Goal: Check status: Check status

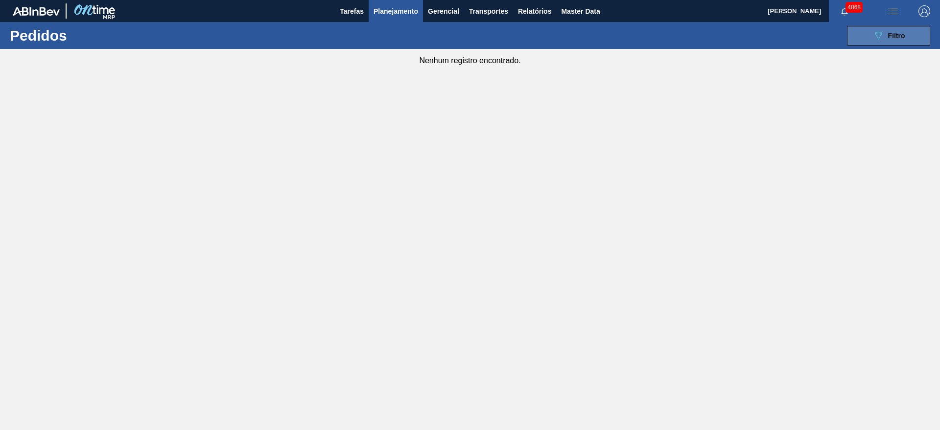
click at [914, 33] on button "089F7B8B-B2A5-4AFE-B5C0-19BA573D28AC Filtro" at bounding box center [888, 36] width 83 height 20
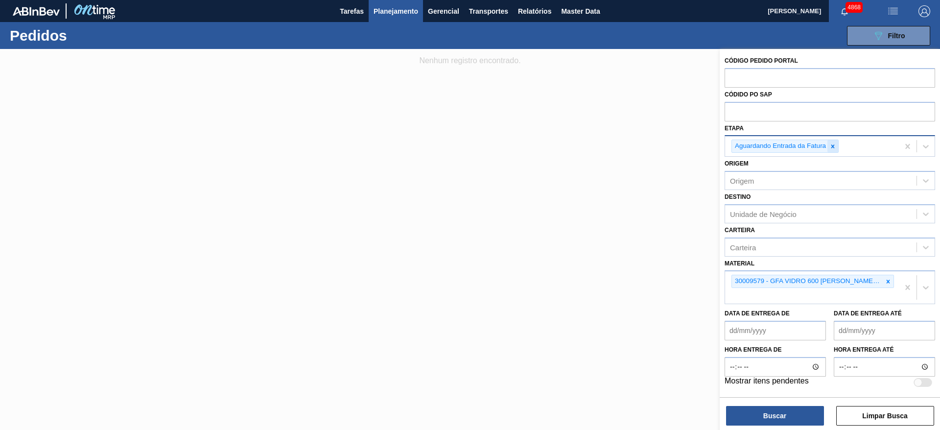
click at [831, 144] on icon at bounding box center [833, 146] width 7 height 7
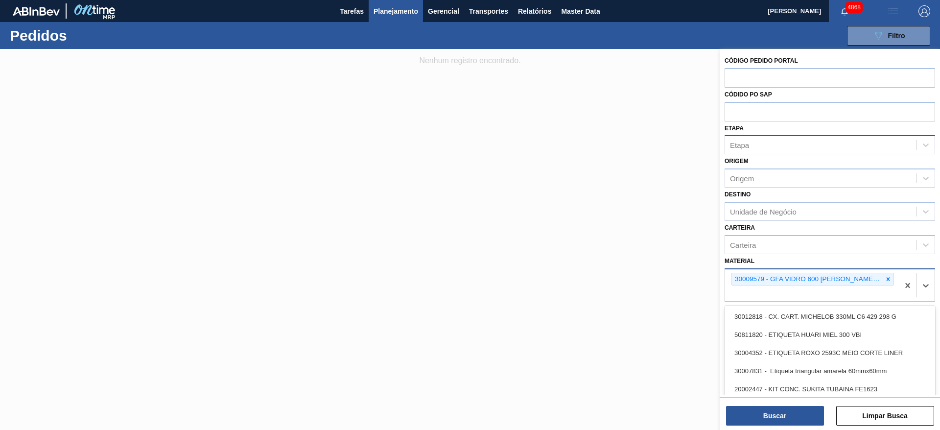
click at [881, 282] on div "30009579 - GFA VIDRO 600 [PERSON_NAME] GLASS OW" at bounding box center [807, 279] width 151 height 12
click at [886, 276] on icon at bounding box center [888, 279] width 7 height 7
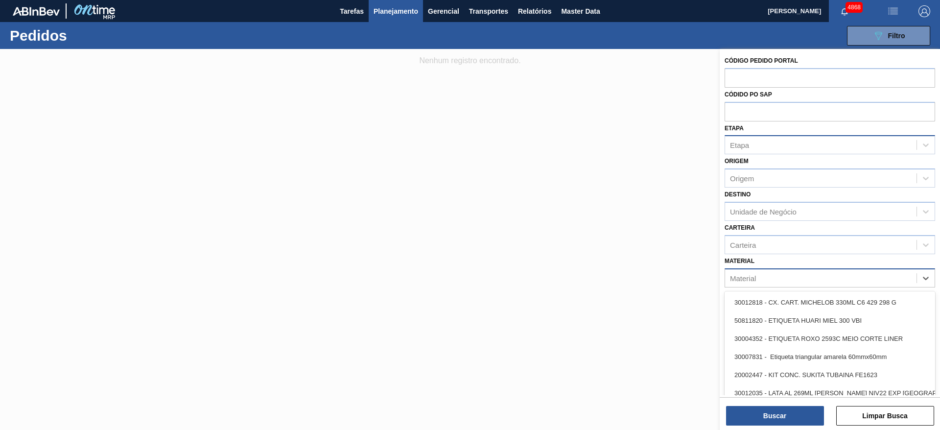
paste input "30034021"
type input "30034021"
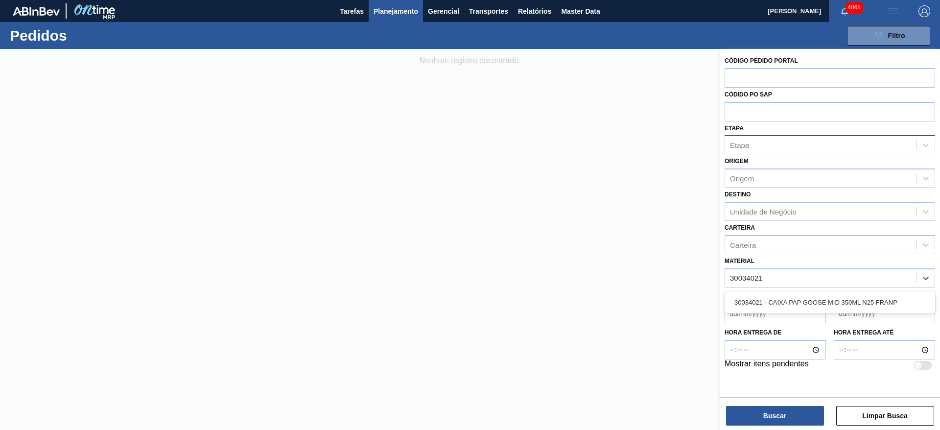
drag, startPoint x: 863, startPoint y: 304, endPoint x: 817, endPoint y: 379, distance: 88.4
click at [863, 304] on div "30034021 - CAIXA PAP GOOSE MID 350ML N25 FRANP" at bounding box center [830, 302] width 211 height 18
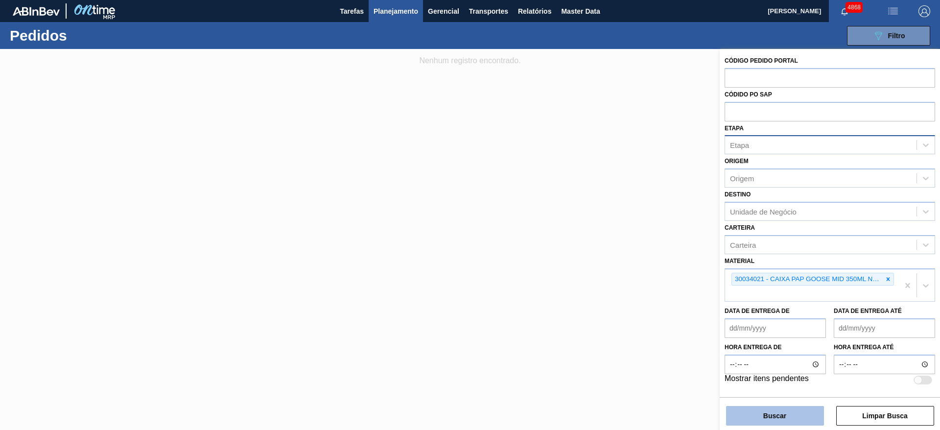
click at [795, 413] on button "Buscar" at bounding box center [775, 416] width 98 height 20
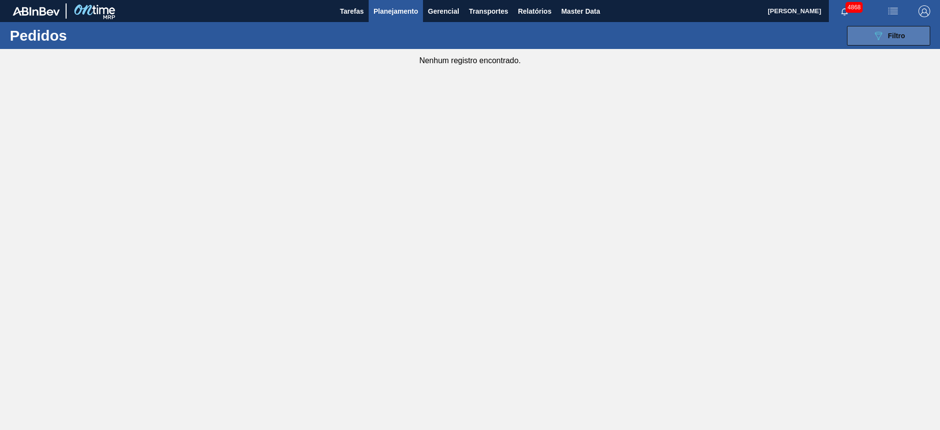
click at [850, 40] on button "089F7B8B-B2A5-4AFE-B5C0-19BA573D28AC Filtro" at bounding box center [888, 36] width 83 height 20
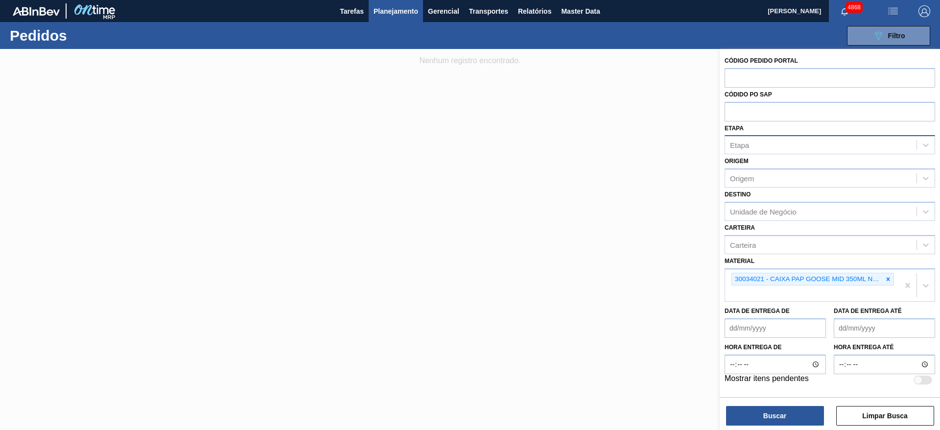
click at [678, 128] on div at bounding box center [470, 264] width 940 height 430
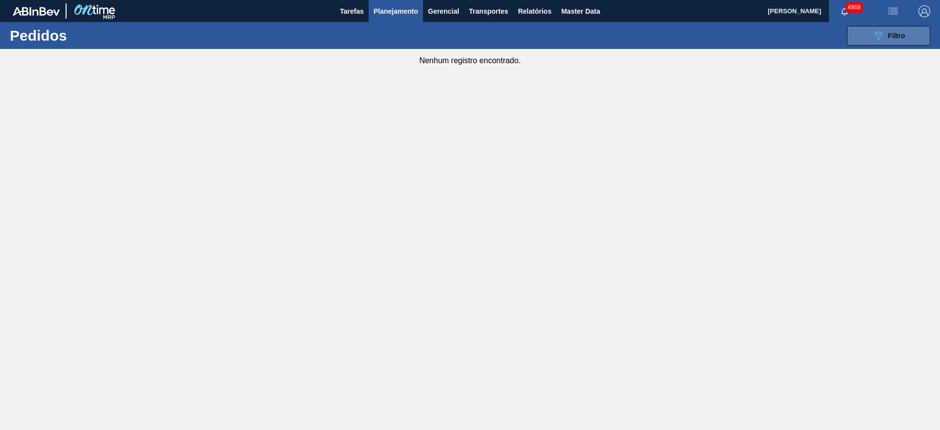
click at [869, 34] on button "089F7B8B-B2A5-4AFE-B5C0-19BA573D28AC Filtro" at bounding box center [888, 36] width 83 height 20
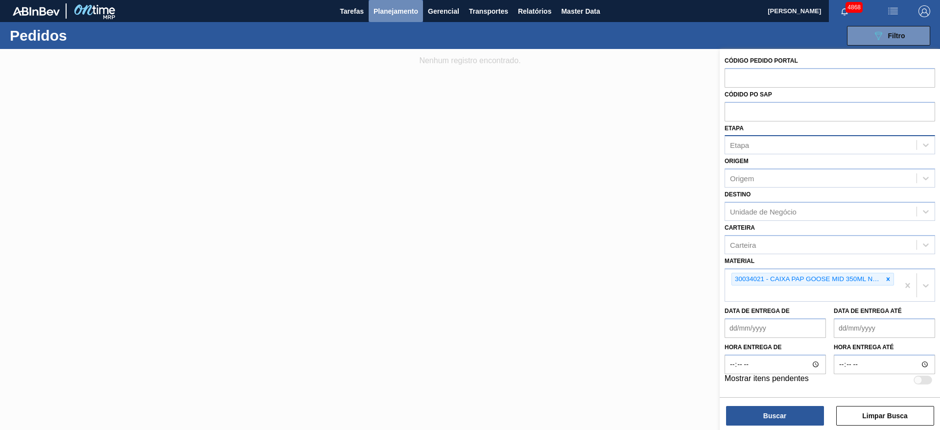
click at [401, 13] on span "Planejamento" at bounding box center [396, 11] width 45 height 12
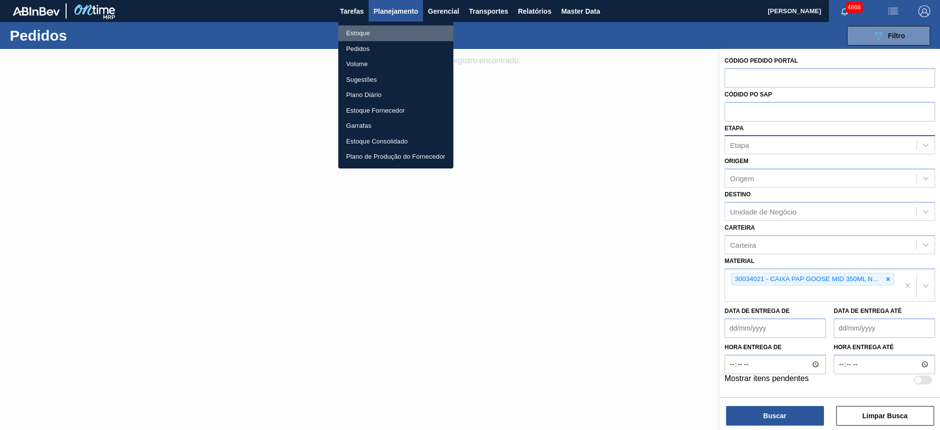
click at [386, 30] on li "Estoque" at bounding box center [395, 33] width 115 height 16
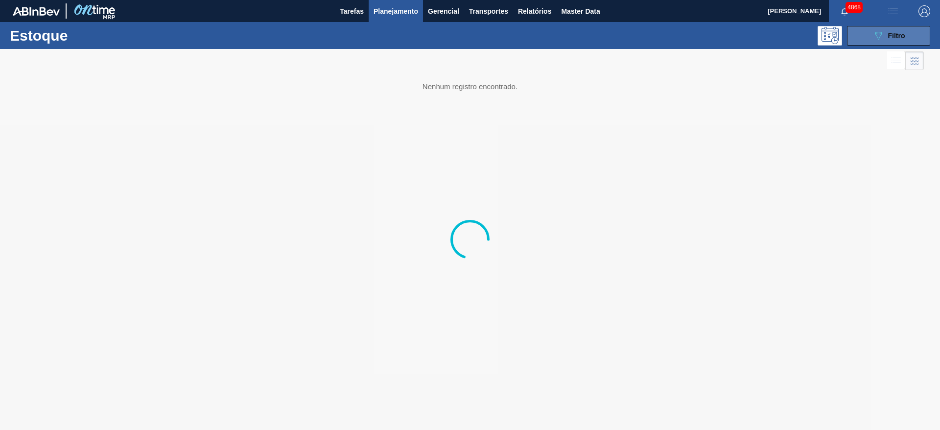
click at [923, 37] on button "089F7B8B-B2A5-4AFE-B5C0-19BA573D28AC Filtro" at bounding box center [888, 36] width 83 height 20
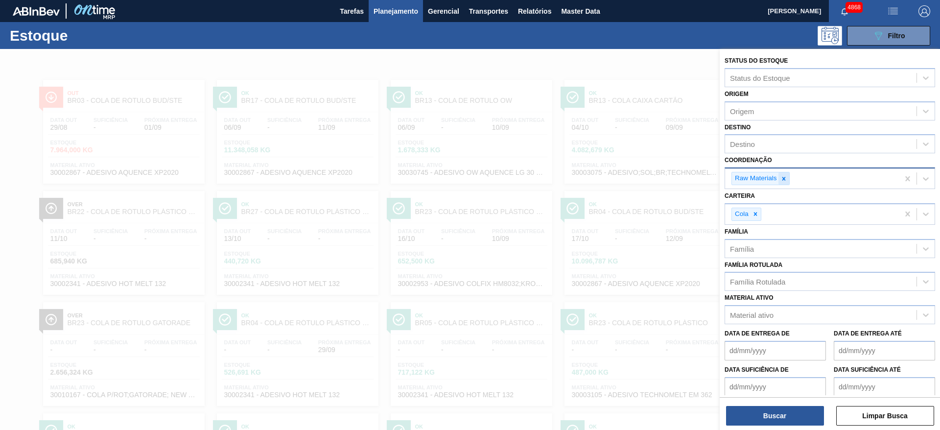
click at [785, 182] on icon at bounding box center [784, 178] width 7 height 7
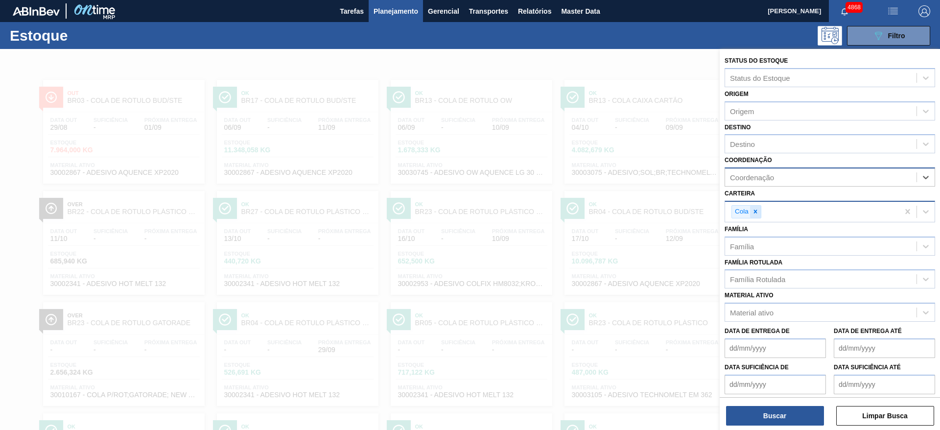
click at [757, 216] on div at bounding box center [755, 212] width 11 height 12
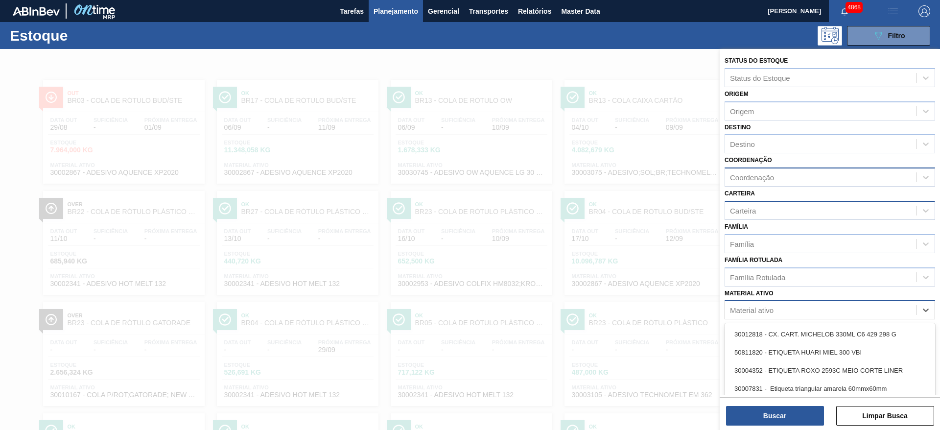
click at [759, 310] on div "Material ativo" at bounding box center [752, 310] width 44 height 8
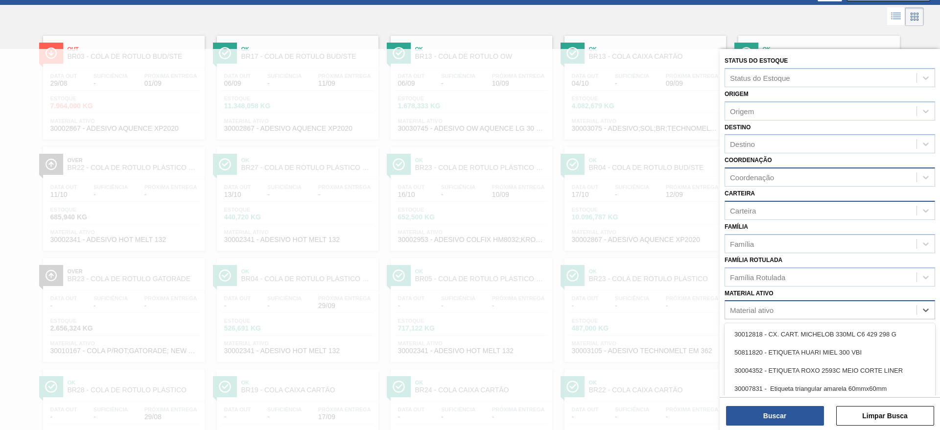
paste ativo "30034021"
type ativo "30034021"
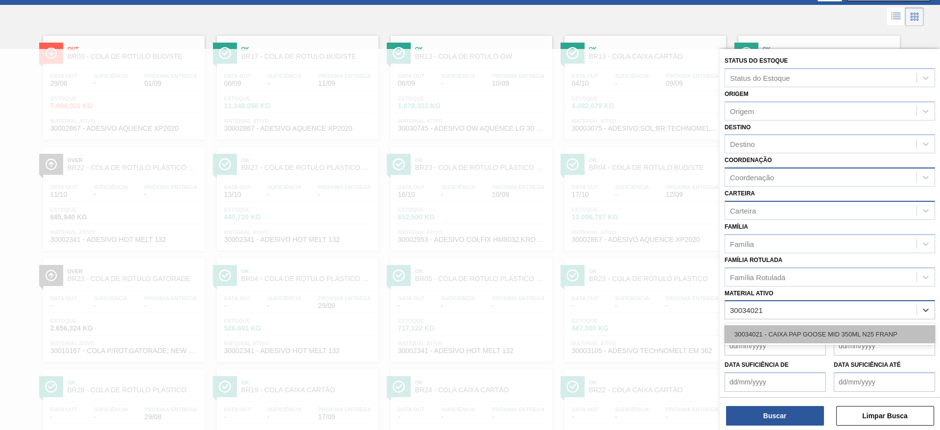
click at [774, 331] on div "30034021 - CAIXA PAP GOOSE MID 350ML N25 FRANP" at bounding box center [830, 334] width 211 height 18
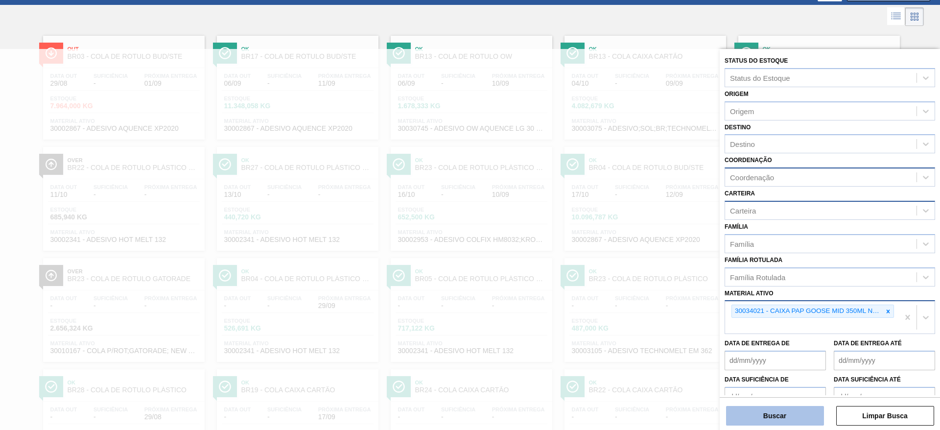
click at [775, 420] on button "Buscar" at bounding box center [775, 416] width 98 height 20
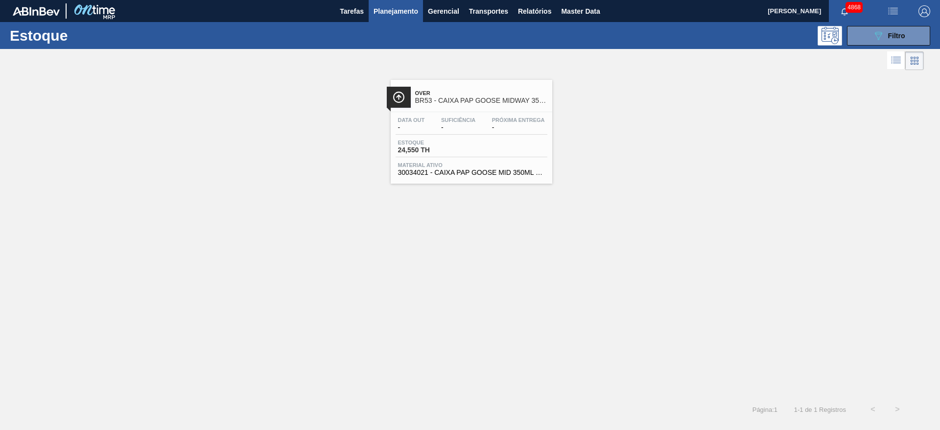
click at [441, 150] on span "24,550 TH" at bounding box center [432, 149] width 69 height 7
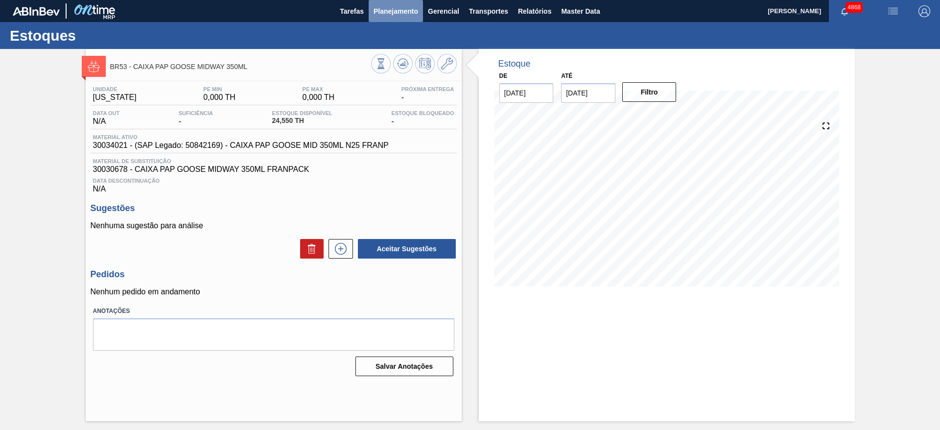
click at [417, 4] on button "Planejamento" at bounding box center [396, 11] width 54 height 22
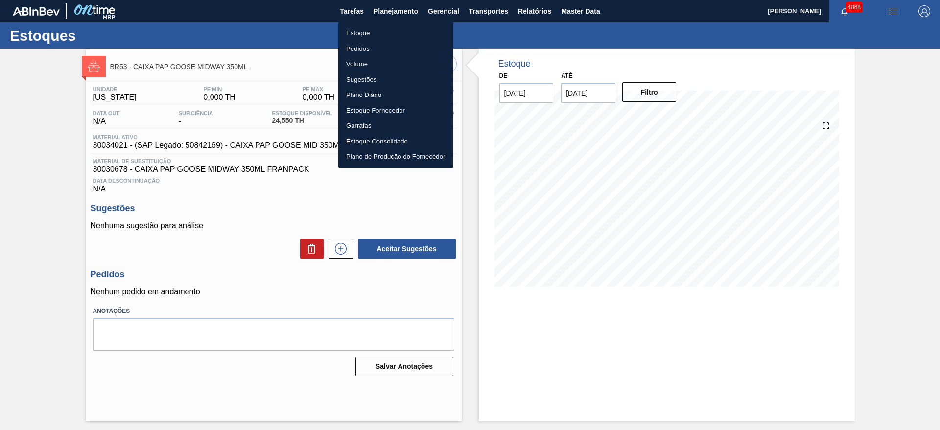
click at [388, 51] on li "Pedidos" at bounding box center [395, 49] width 115 height 16
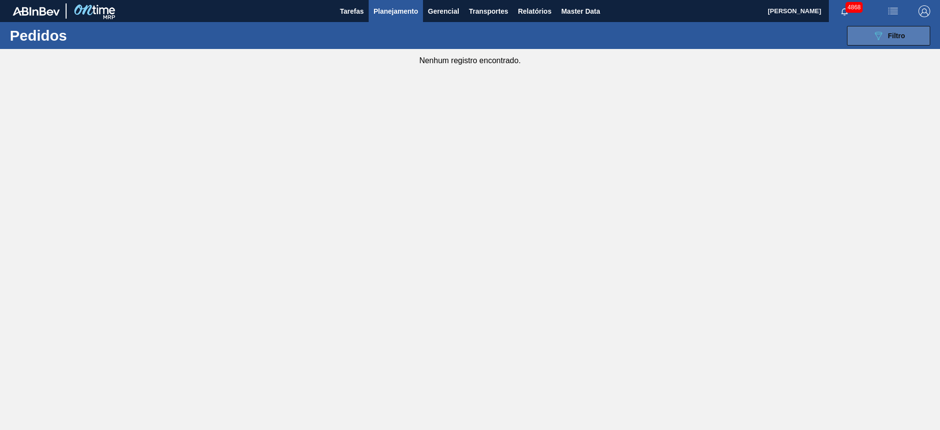
click at [876, 30] on icon "089F7B8B-B2A5-4AFE-B5C0-19BA573D28AC" at bounding box center [879, 36] width 12 height 12
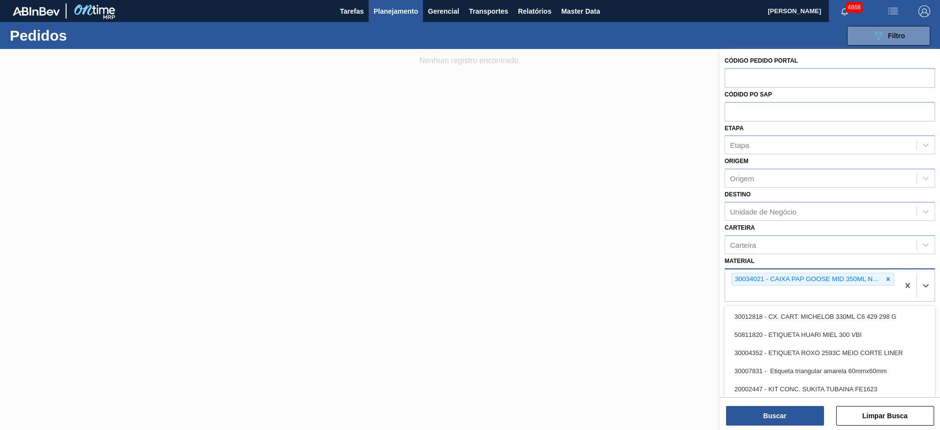
click at [883, 283] on div "30034021 - CAIXA PAP GOOSE MID 350ML N25 FRANP" at bounding box center [813, 279] width 163 height 13
drag, startPoint x: 889, startPoint y: 278, endPoint x: 879, endPoint y: 278, distance: 9.8
click at [887, 279] on icon at bounding box center [888, 279] width 7 height 7
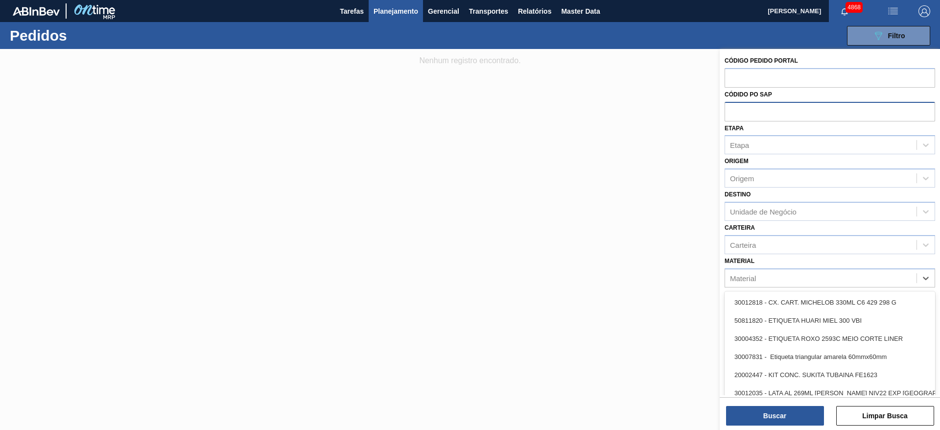
click at [769, 106] on input "text" at bounding box center [830, 111] width 211 height 19
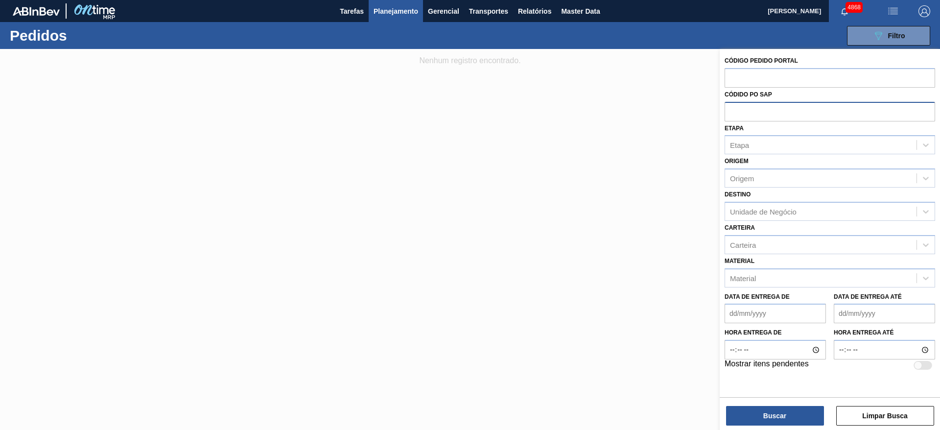
paste input "5001820341"
type input "5001820341"
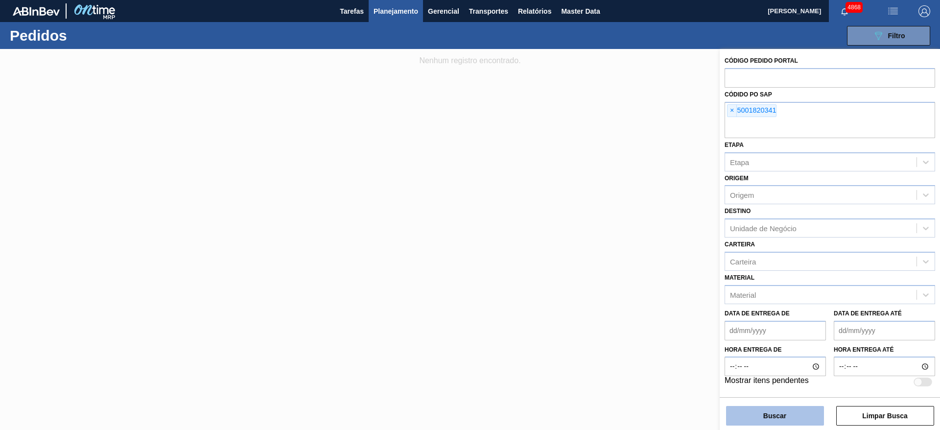
click at [770, 419] on button "Buscar" at bounding box center [775, 416] width 98 height 20
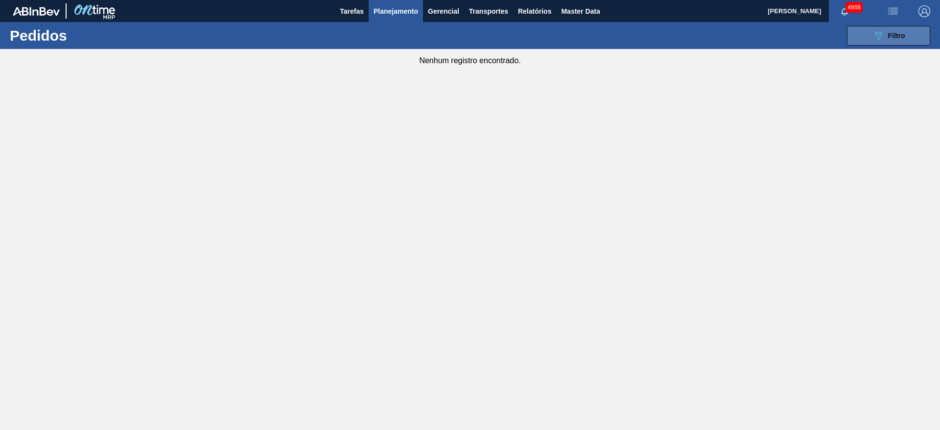
click at [864, 37] on button "089F7B8B-B2A5-4AFE-B5C0-19BA573D28AC Filtro" at bounding box center [888, 36] width 83 height 20
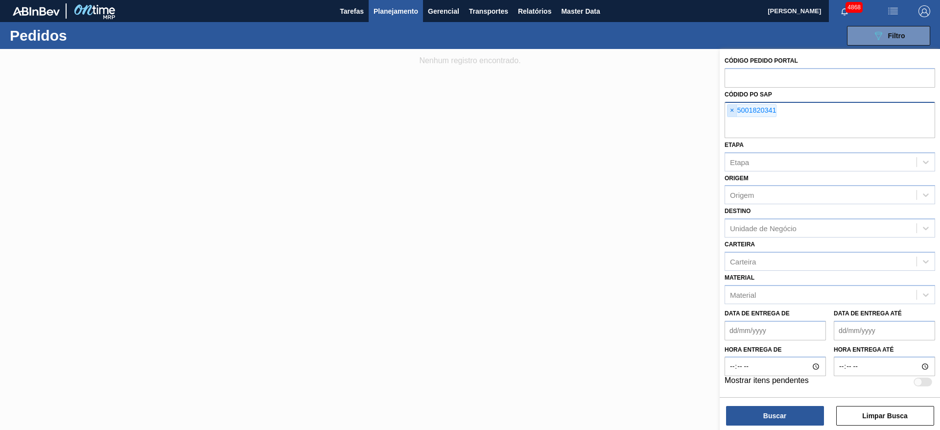
click at [729, 110] on span "×" at bounding box center [732, 111] width 9 height 12
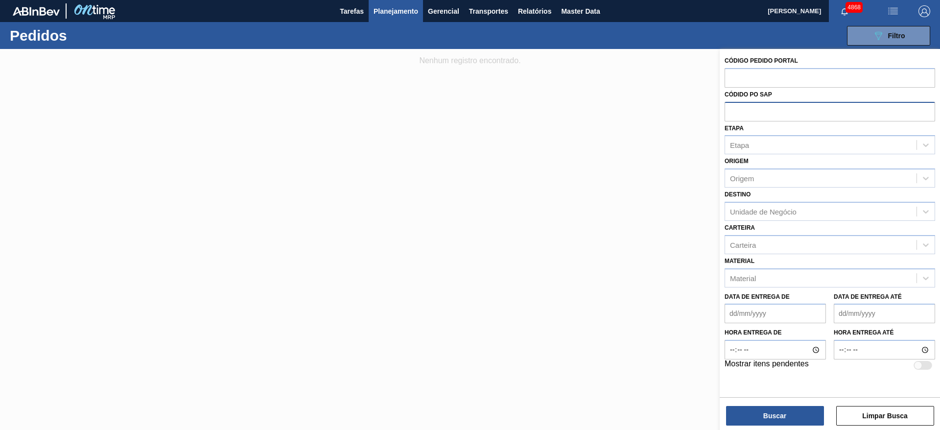
paste input "5800341907"
type input "5800341907"
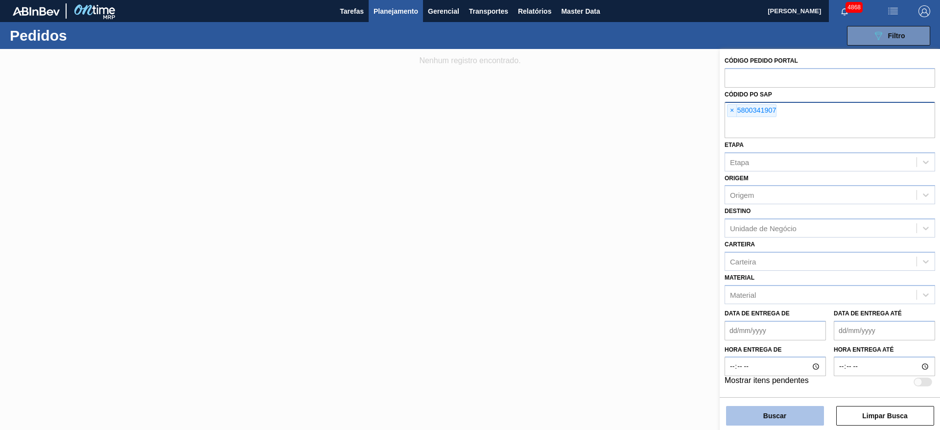
drag, startPoint x: 775, startPoint y: 412, endPoint x: 778, endPoint y: 408, distance: 5.2
click at [779, 410] on button "Buscar" at bounding box center [775, 416] width 98 height 20
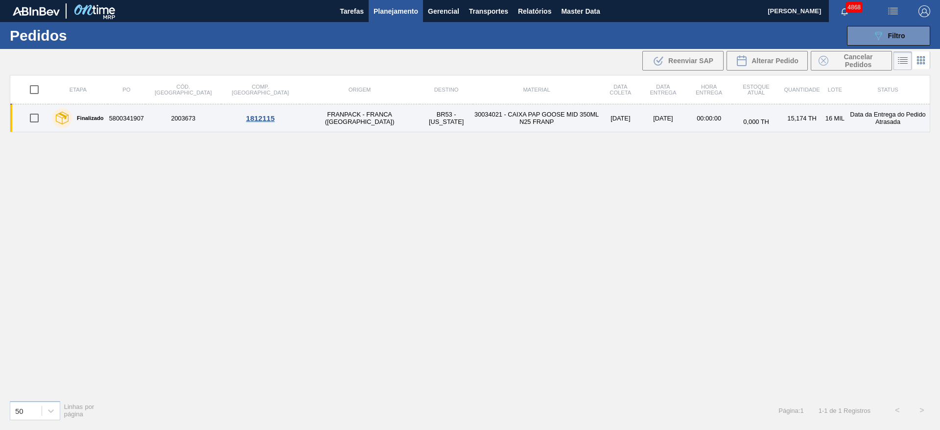
click at [327, 126] on td "FRANPACK - FRANCA ([GEOGRAPHIC_DATA])" at bounding box center [360, 118] width 120 height 28
